Goal: Find contact information: Find contact information

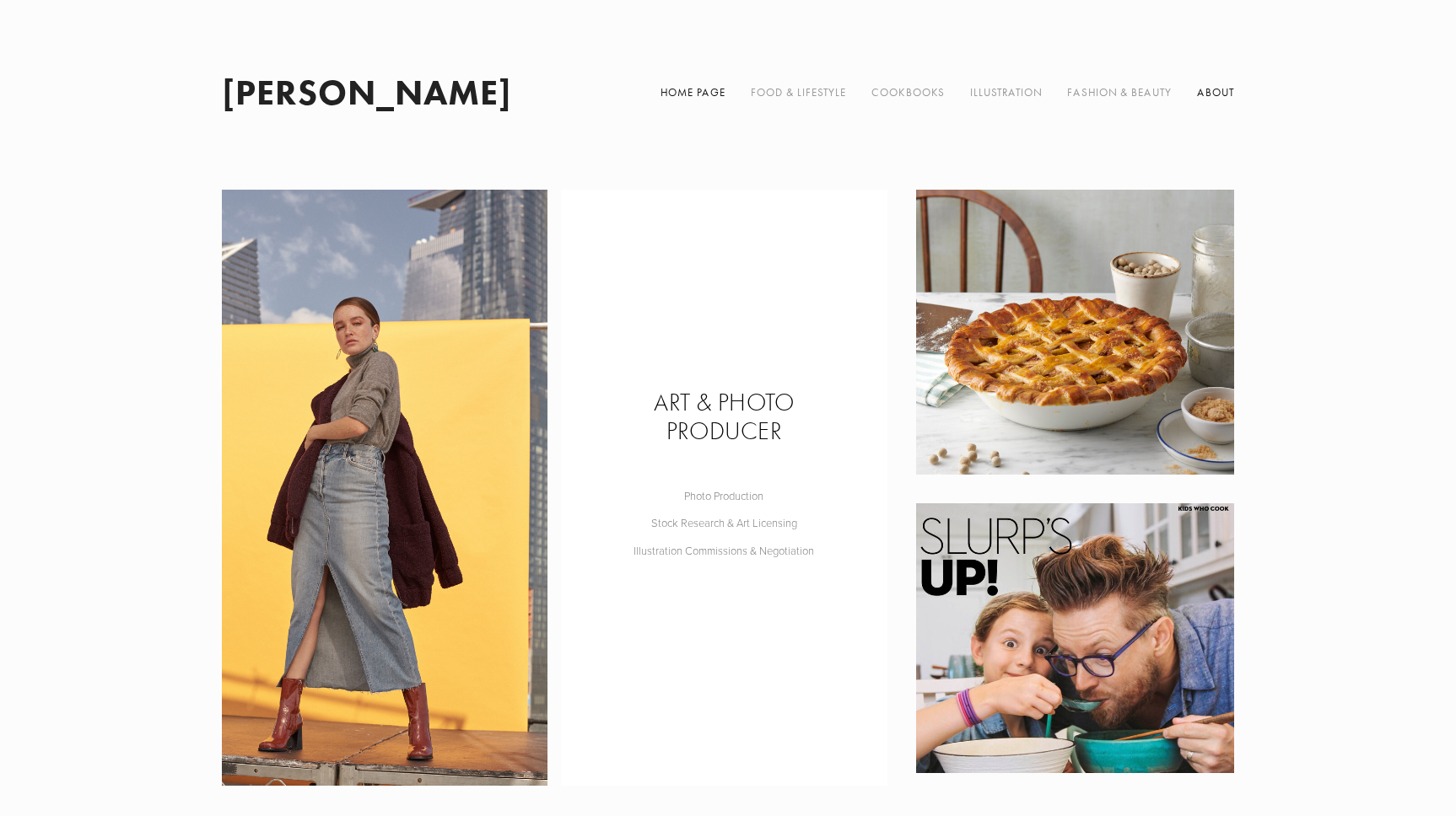
click at [1217, 91] on link "About" at bounding box center [1215, 93] width 37 height 42
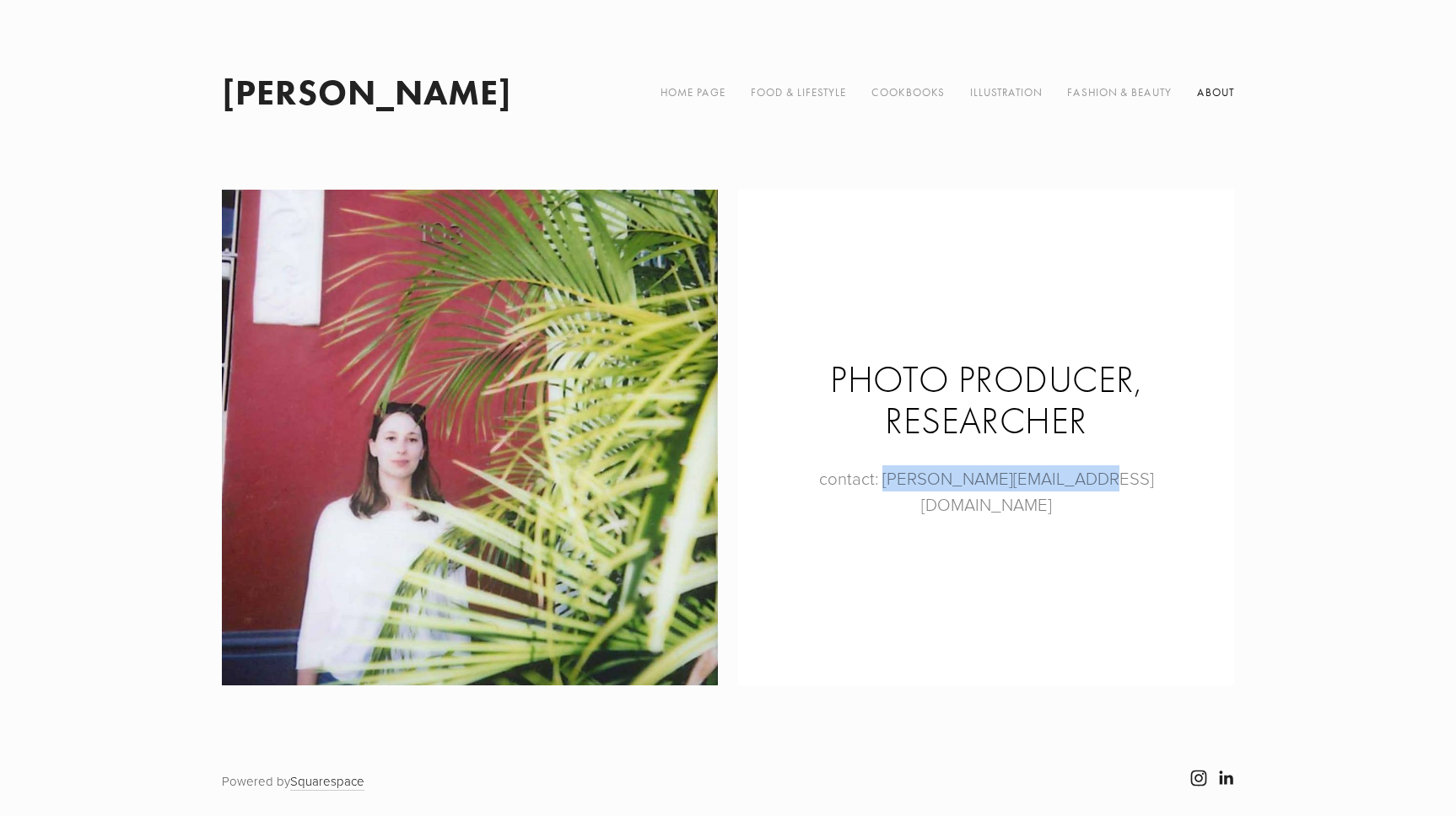
drag, startPoint x: 1127, startPoint y: 493, endPoint x: 916, endPoint y: 496, distance: 211.0
click at [916, 496] on p "contact: samantha.ulban@gmail.com" at bounding box center [987, 491] width 397 height 52
copy p "samantha.ulban@gmail.com"
